Goal: Task Accomplishment & Management: Manage account settings

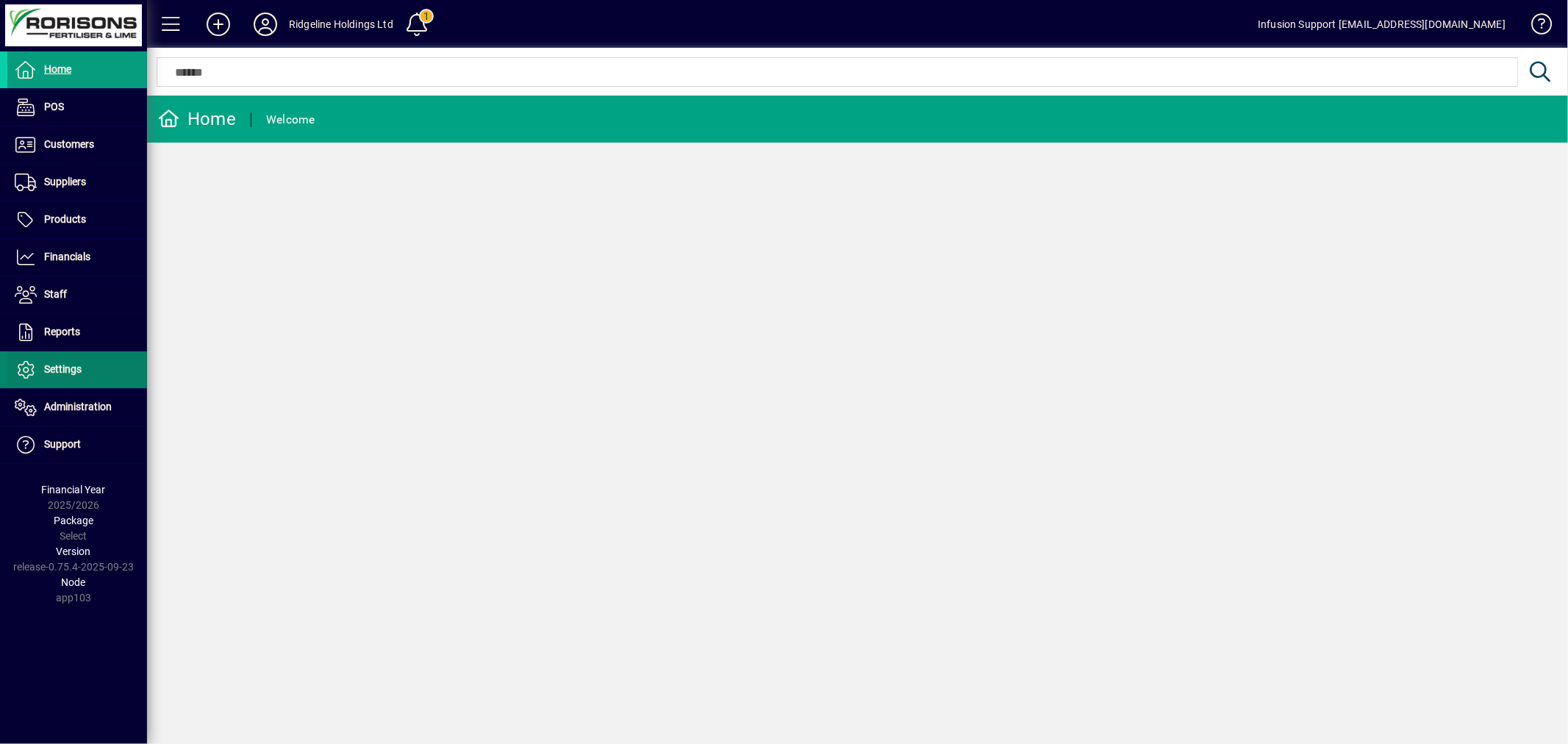
click at [55, 365] on span "Settings" at bounding box center [62, 368] width 38 height 11
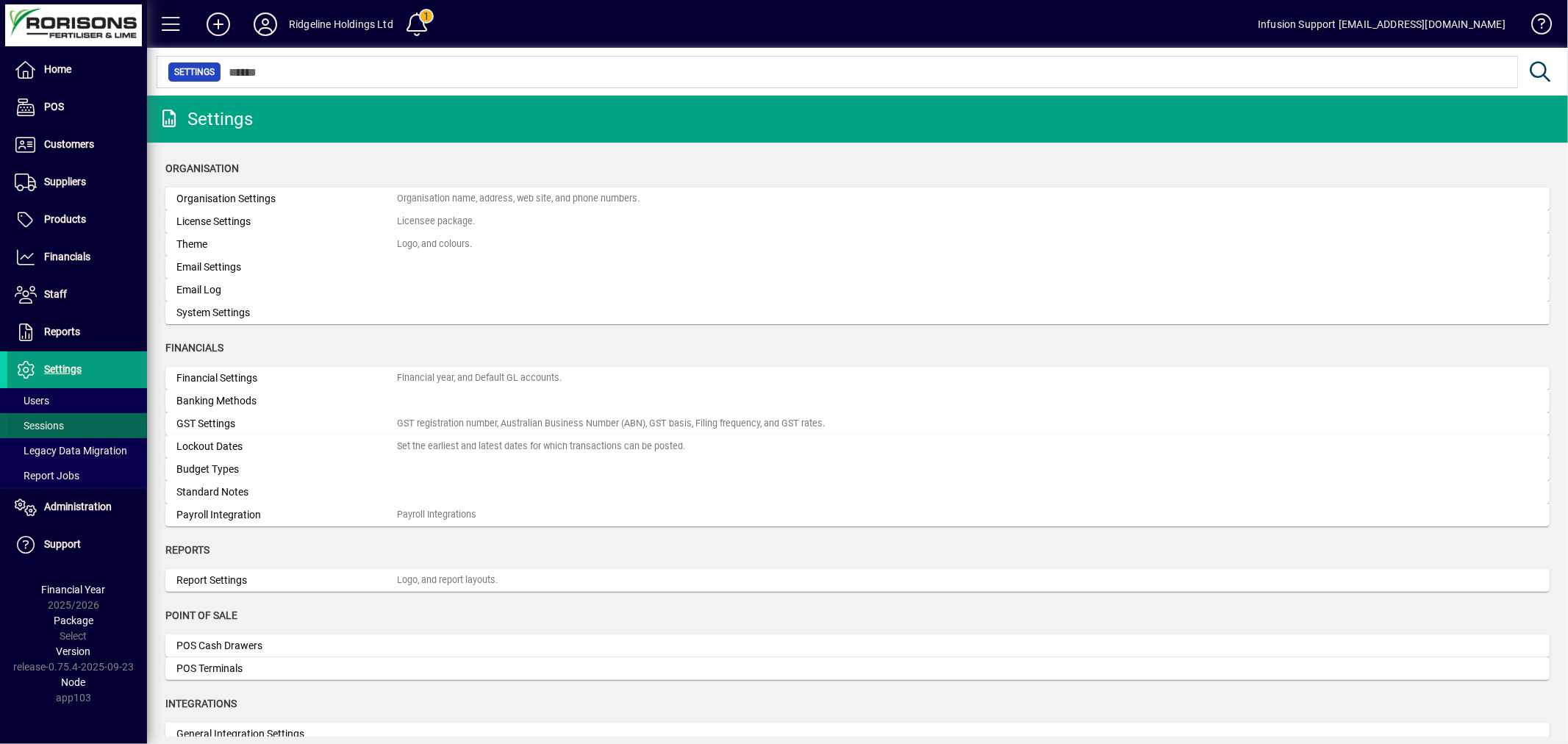
click at [62, 420] on span "Sessions" at bounding box center [39, 425] width 49 height 11
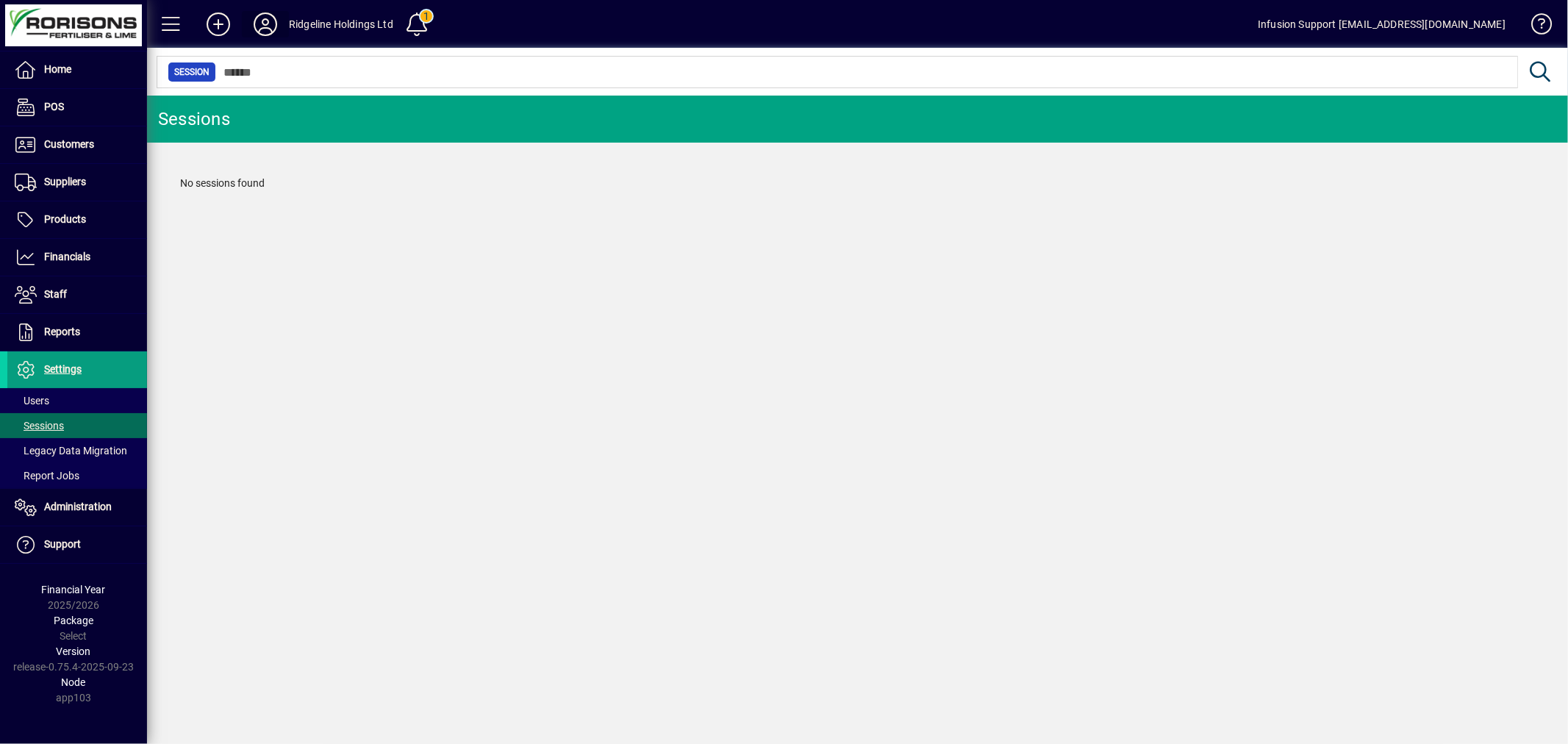
click at [268, 22] on icon at bounding box center [266, 24] width 30 height 24
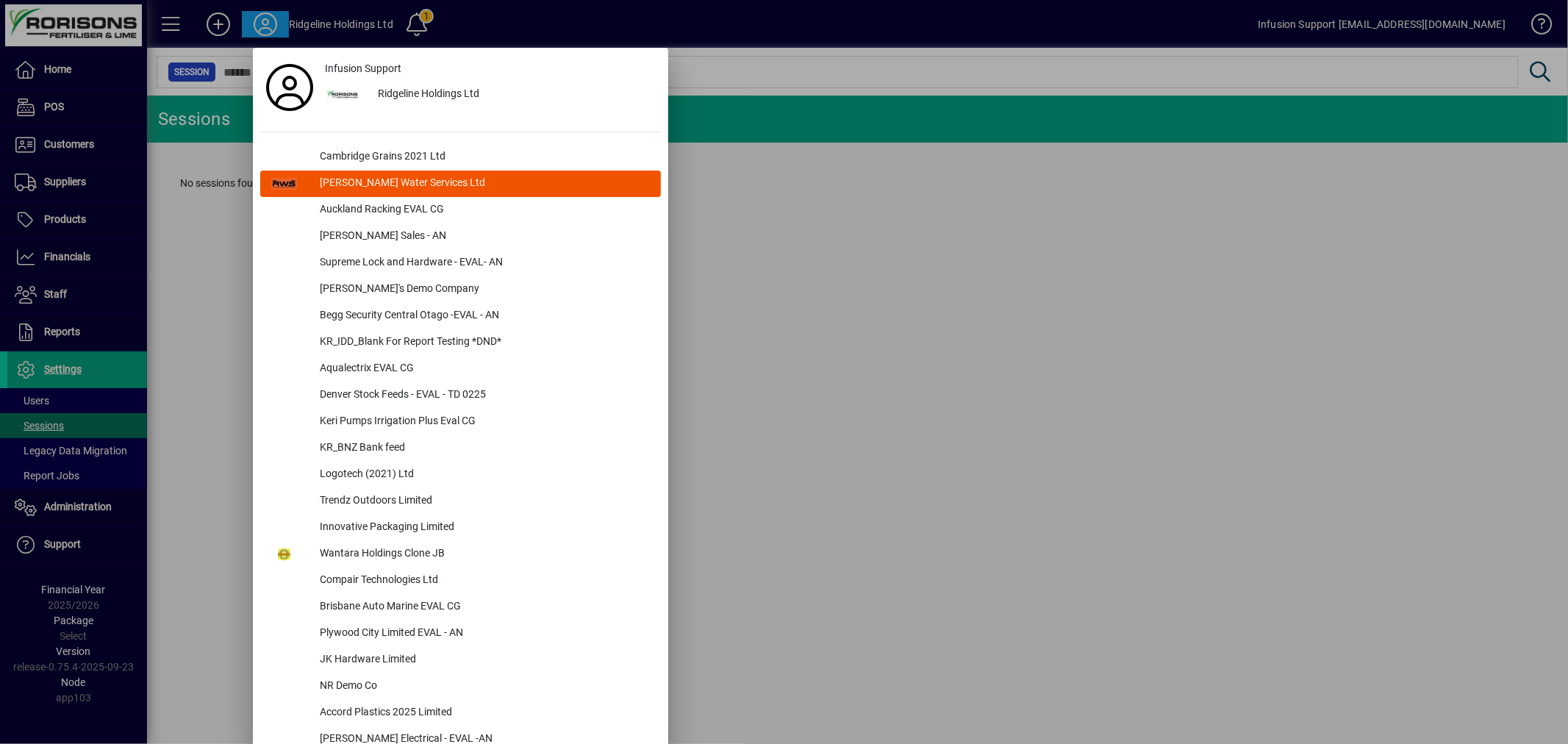
scroll to position [3905, 0]
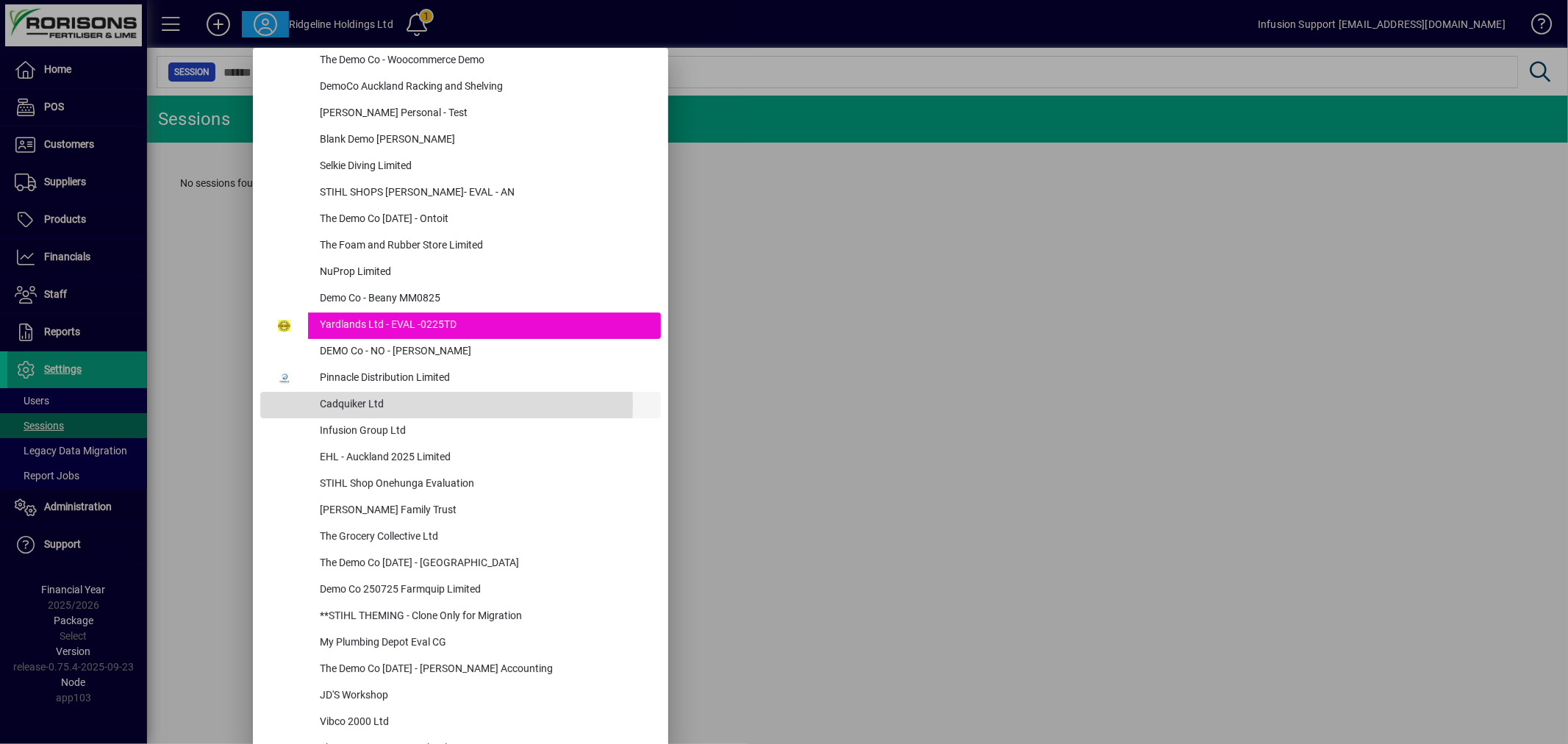
click at [366, 403] on div "Cadquiker Ltd" at bounding box center [484, 405] width 352 height 26
